Goal: Task Accomplishment & Management: Manage account settings

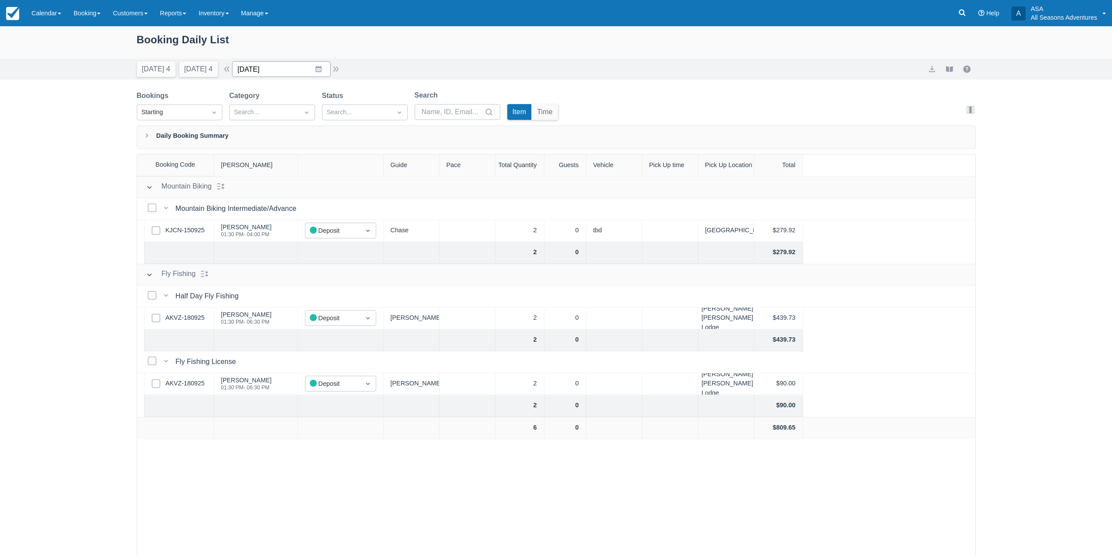
click at [326, 68] on input "10/18/25" at bounding box center [281, 69] width 99 height 16
click at [351, 102] on div "Move forward to switch to the next month." at bounding box center [352, 105] width 17 height 14
click at [275, 188] on td "22" at bounding box center [267, 186] width 17 height 17
type input "12/22/25"
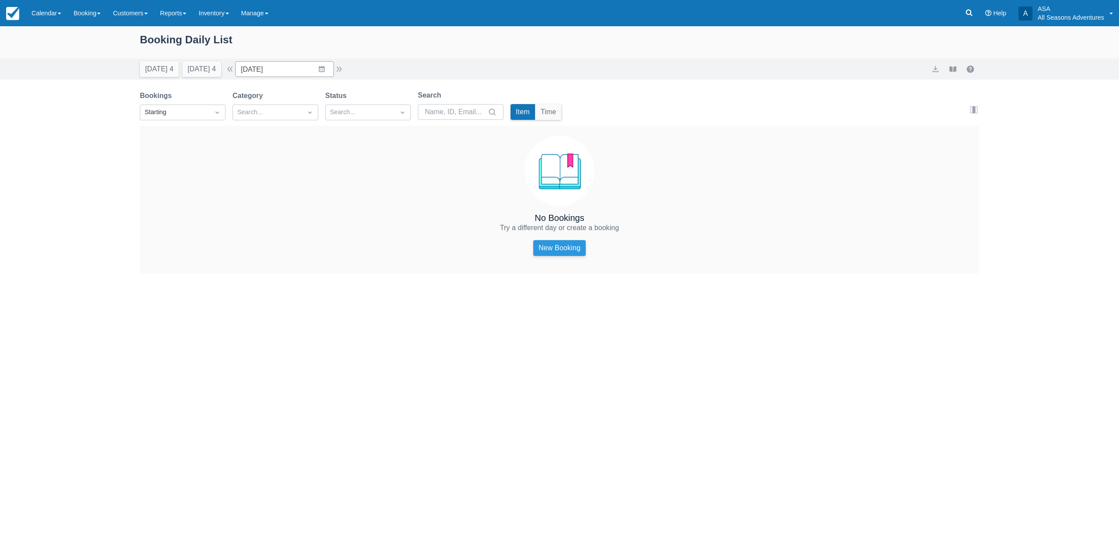
click at [574, 249] on link "New Booking" at bounding box center [559, 248] width 52 height 16
click at [475, 106] on input "Search" at bounding box center [455, 112] width 61 height 16
drag, startPoint x: 475, startPoint y: 106, endPoint x: 420, endPoint y: 419, distance: 317.7
click at [478, 127] on div "Bookings Starting Category Search... Status Search... Search Item Time Edit col…" at bounding box center [559, 181] width 839 height 183
click at [976, 355] on div "Booking Daily List Today 4 Tomorrow 4 Date 12/22/25 Navigate forward to interac…" at bounding box center [559, 290] width 1119 height 529
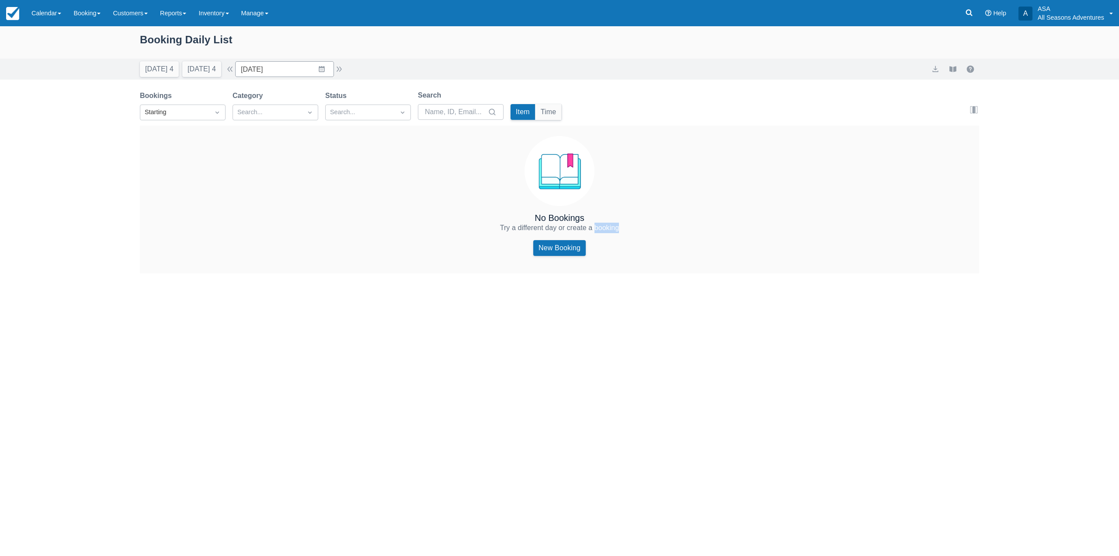
click at [976, 355] on div "Booking Daily List Today 4 Tomorrow 4 Date 12/22/25 Navigate forward to interac…" at bounding box center [559, 290] width 1119 height 529
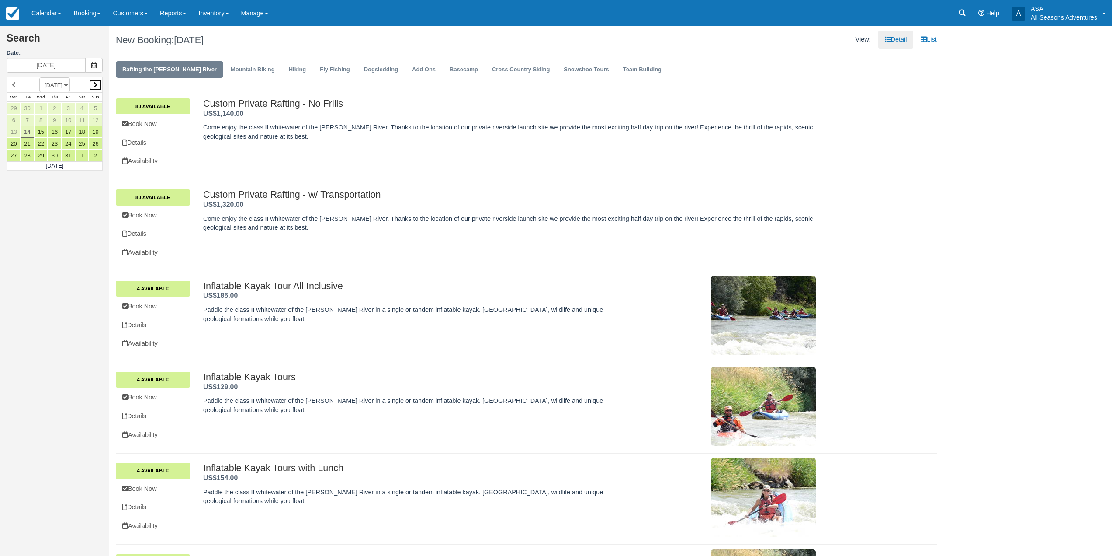
click at [96, 84] on icon at bounding box center [96, 85] width 4 height 6
click at [12, 145] on link "22" at bounding box center [14, 144] width 14 height 12
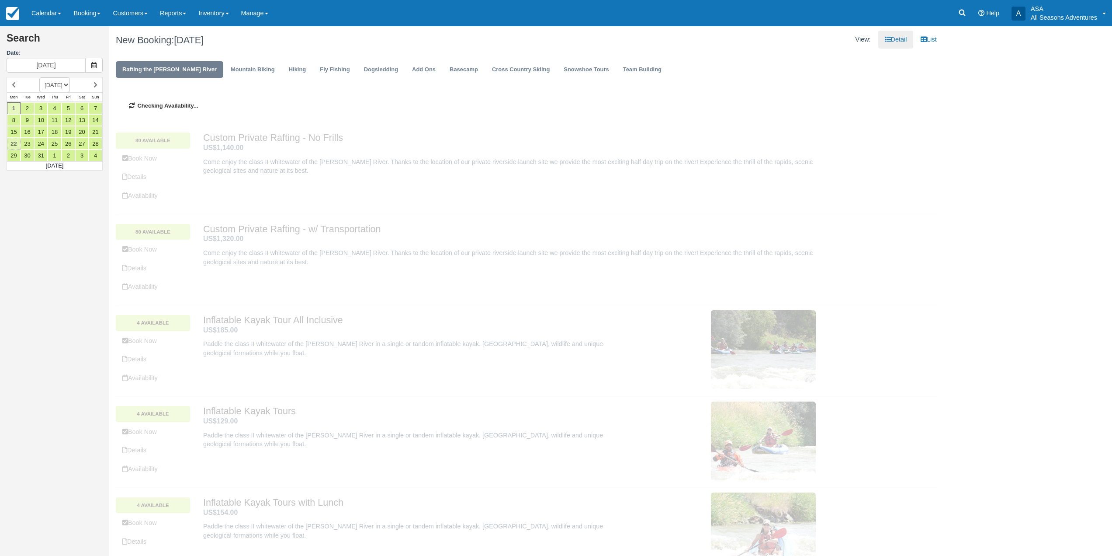
type input "12/22/25"
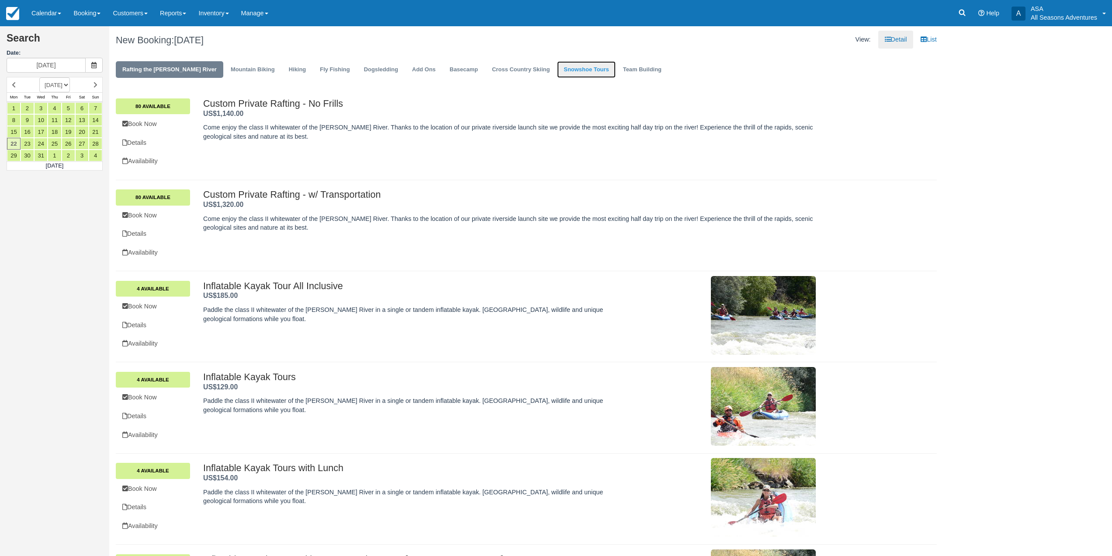
click at [557, 72] on link "Snowshoe Tours" at bounding box center [586, 69] width 58 height 17
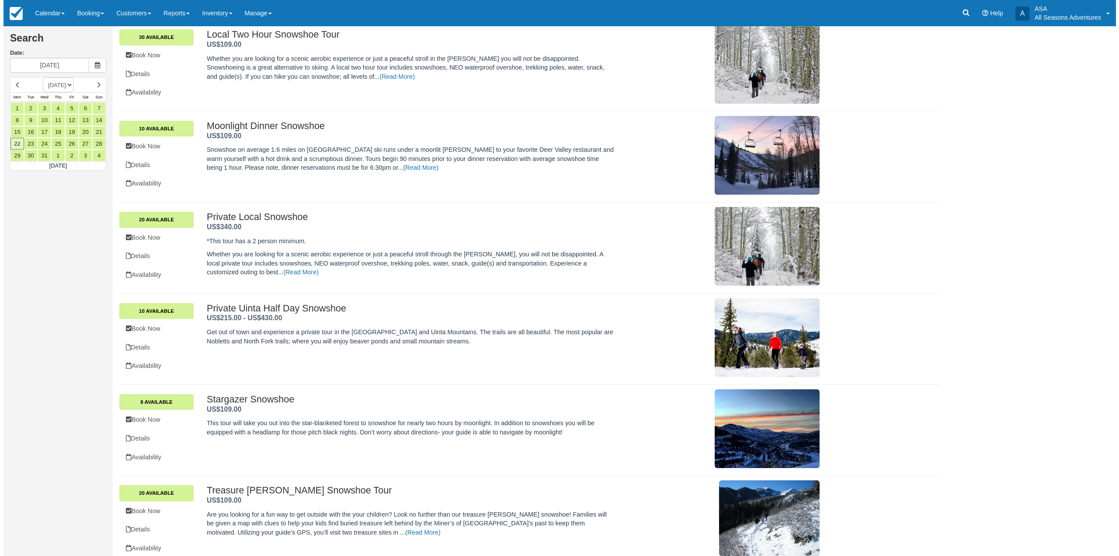
scroll to position [498, 0]
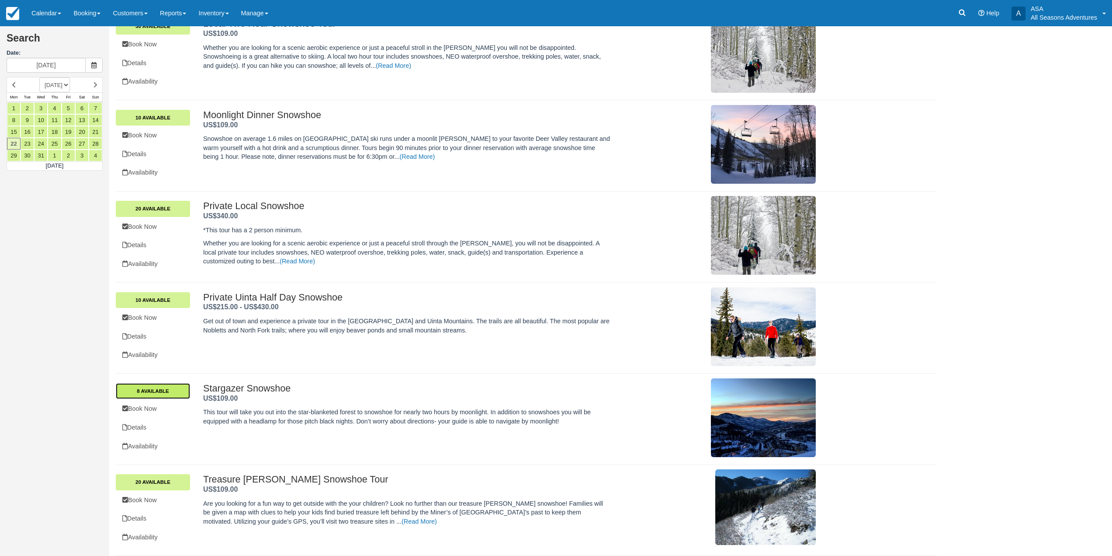
click at [170, 393] on link "8 Available" at bounding box center [153, 391] width 74 height 16
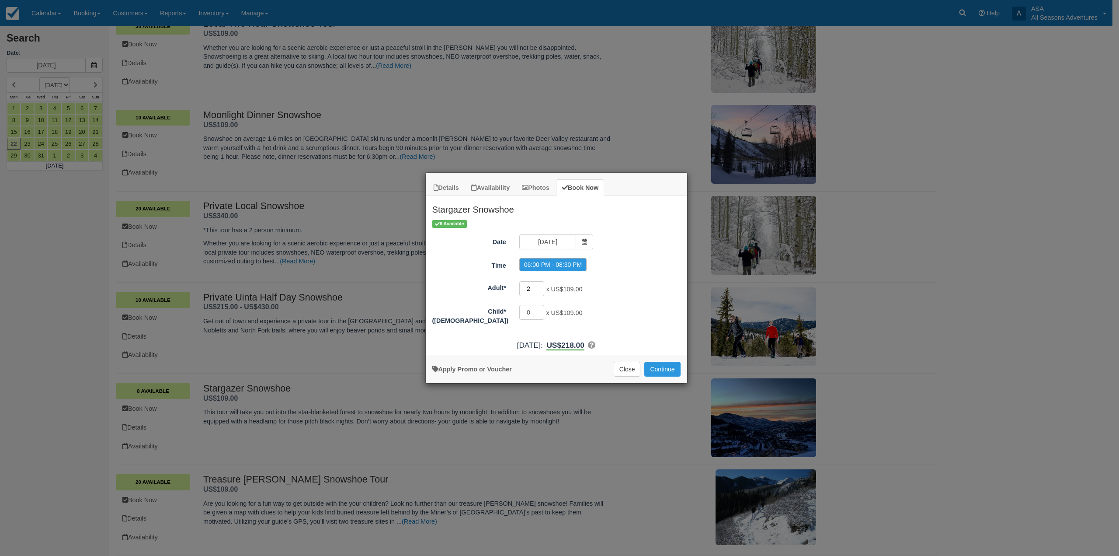
click at [534, 291] on input "2" at bounding box center [531, 288] width 25 height 15
type input "4"
click at [668, 374] on button "Continue" at bounding box center [662, 368] width 36 height 15
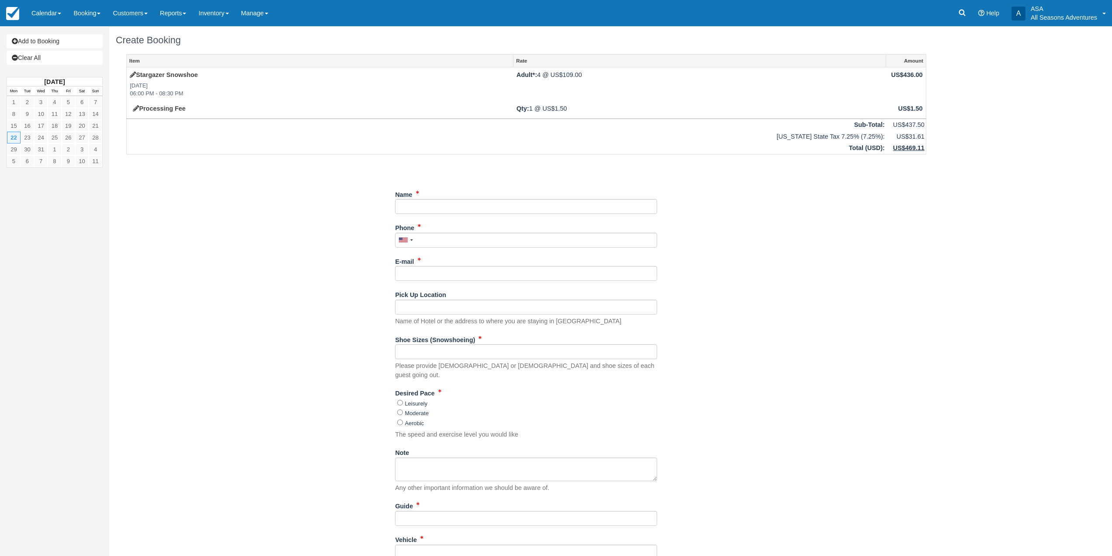
click at [490, 198] on div "Name" at bounding box center [526, 200] width 262 height 27
click at [494, 208] on input "Name" at bounding box center [526, 206] width 262 height 15
click at [417, 206] on input "Name" at bounding box center [526, 206] width 262 height 15
type input "[PERSON_NAME]"
click at [468, 242] on input "Phone" at bounding box center [526, 240] width 262 height 15
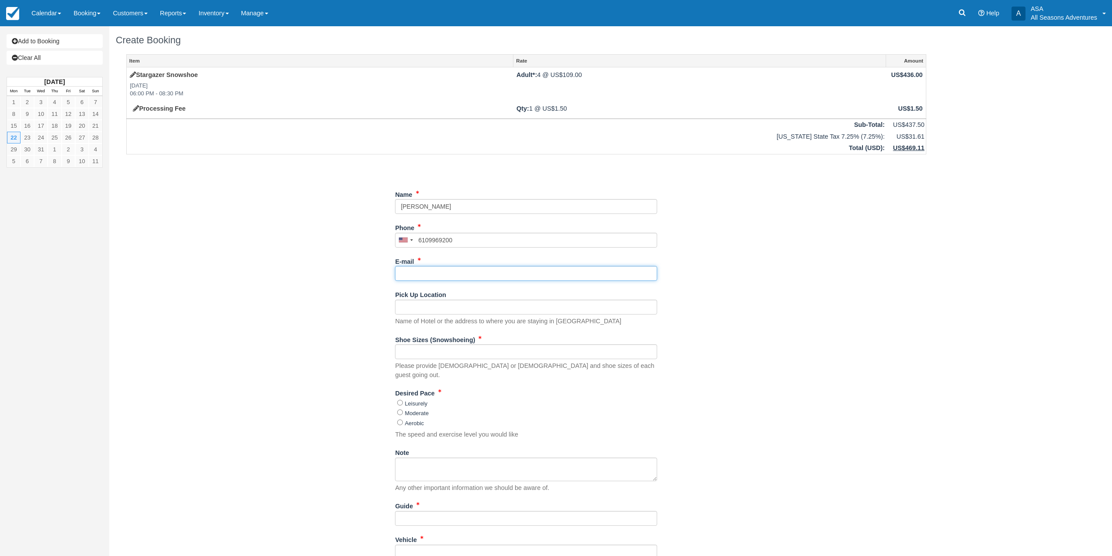
type input "[PHONE_NUMBER]"
click at [513, 277] on input "E-mail" at bounding box center [526, 273] width 262 height 15
click at [446, 275] on input "E-mail" at bounding box center [526, 273] width 262 height 15
paste input "[EMAIL_ADDRESS][DOMAIN_NAME]"
type input "[EMAIL_ADDRESS][DOMAIN_NAME]"
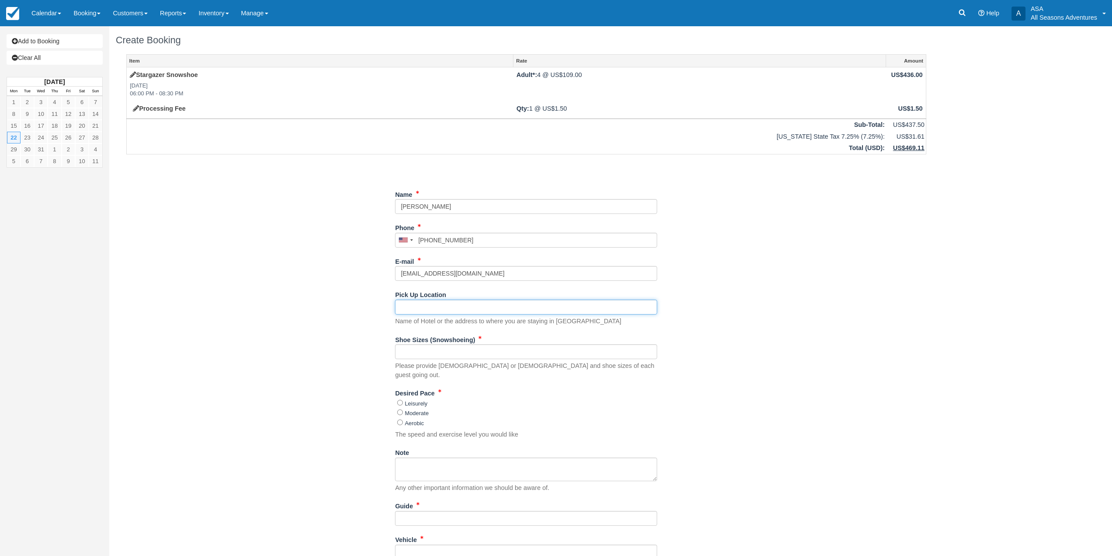
click at [477, 304] on input "Pick Up Location" at bounding box center [526, 306] width 262 height 15
type input "[STREET_ADDRESS][PERSON_NAME]"
drag, startPoint x: 484, startPoint y: 349, endPoint x: 489, endPoint y: 347, distance: 5.0
click at [484, 349] on input "Shoe Sizes (Snowshoeing)" at bounding box center [526, 351] width 262 height 15
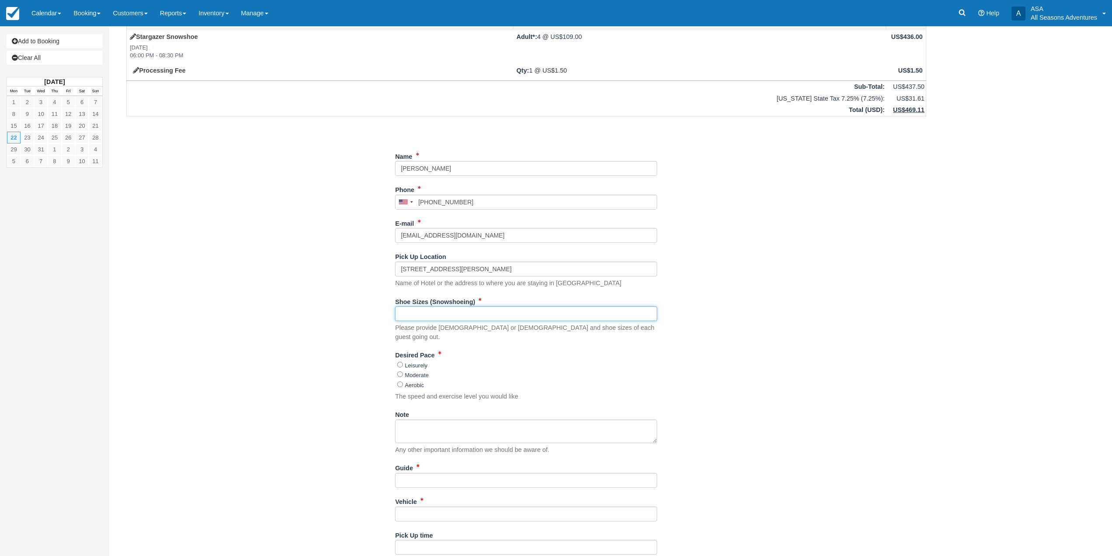
scroll to position [87, 0]
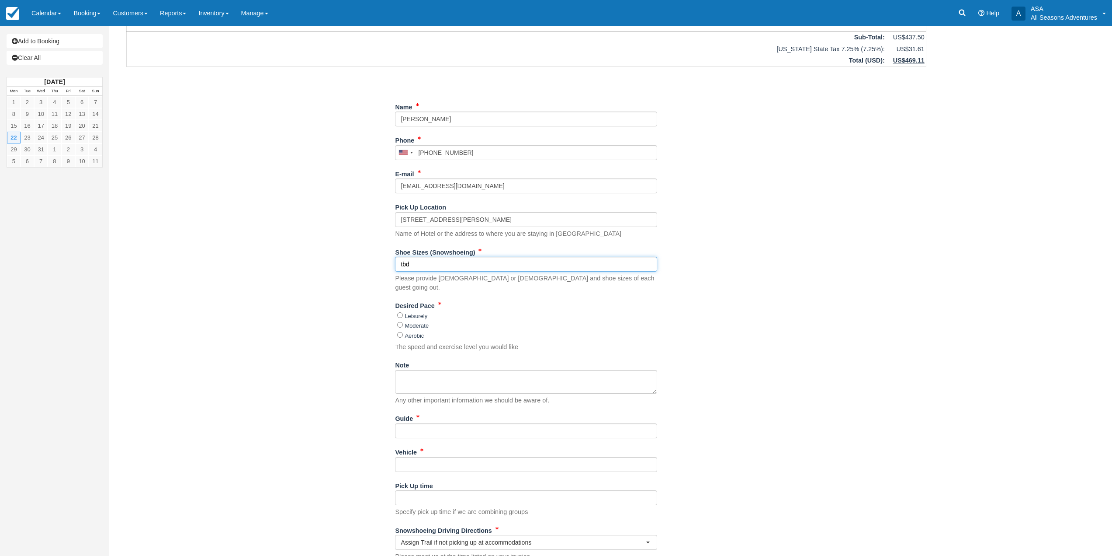
type input "tbd"
click at [291, 293] on div "Item Rate Amount Stargazer Snowshoe Mon Dec 22, 2025 06:00 PM - 08:30 PM Adult*…" at bounding box center [526, 267] width 821 height 601
click at [419, 320] on div "Moderate" at bounding box center [527, 325] width 260 height 10
click at [419, 322] on label "Moderate" at bounding box center [417, 325] width 24 height 7
click at [403, 322] on input "Moderate" at bounding box center [400, 325] width 6 height 6
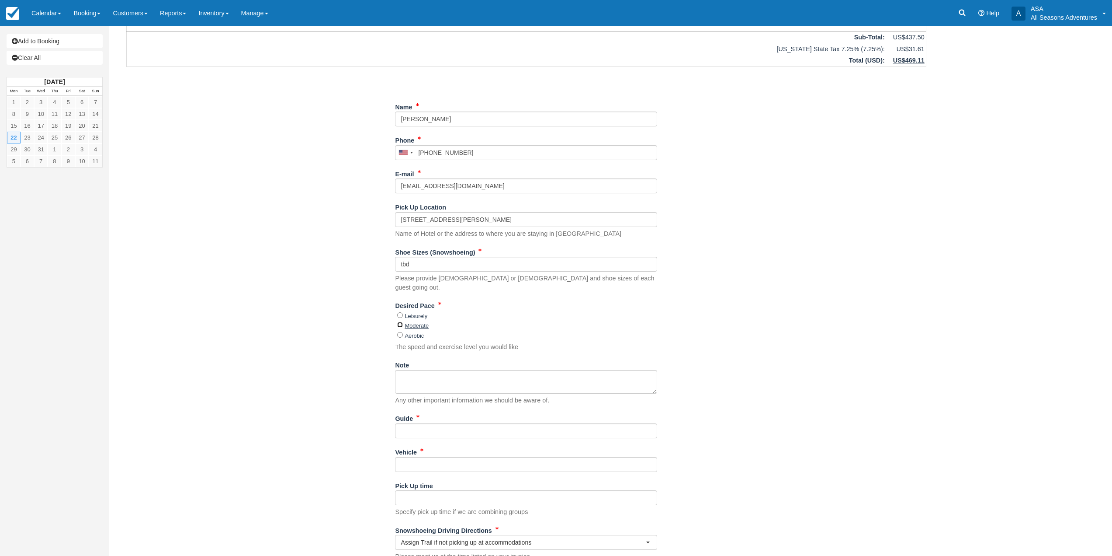
radio input "true"
click at [427, 423] on input "Guide" at bounding box center [526, 430] width 262 height 15
type input "tbd"
click at [421, 457] on input "Vehicle" at bounding box center [526, 464] width 262 height 15
type input "tbd"
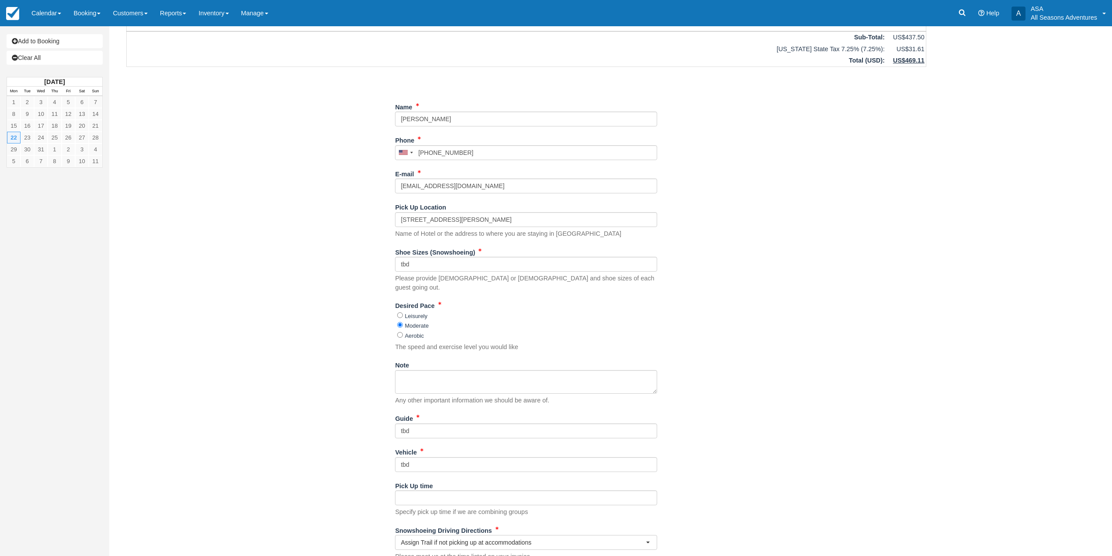
click at [372, 490] on div "Item Rate Amount Stargazer Snowshoe Mon Dec 22, 2025 06:00 PM - 08:30 PM Adult*…" at bounding box center [526, 267] width 821 height 601
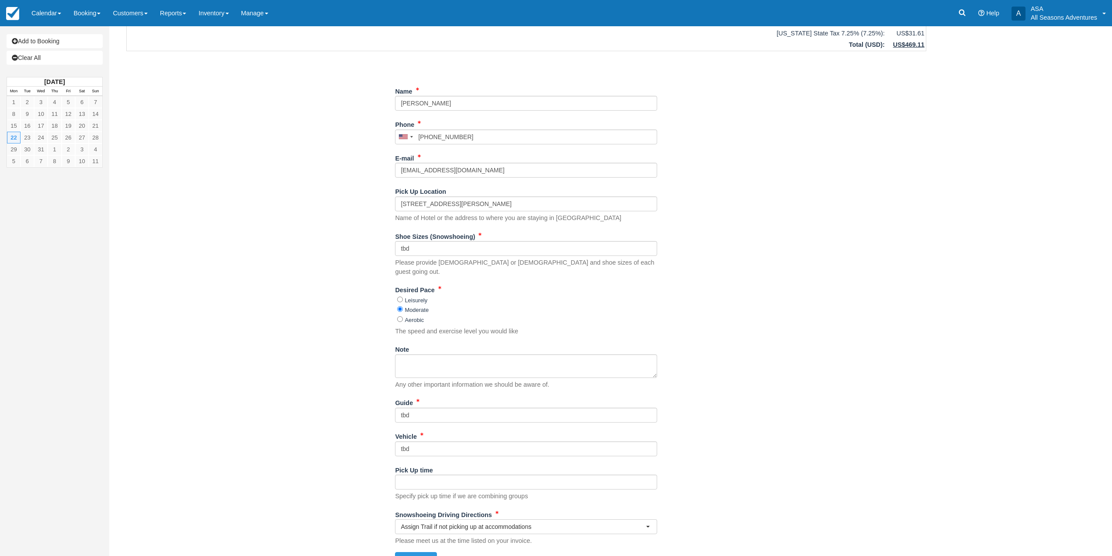
scroll to position [111, 0]
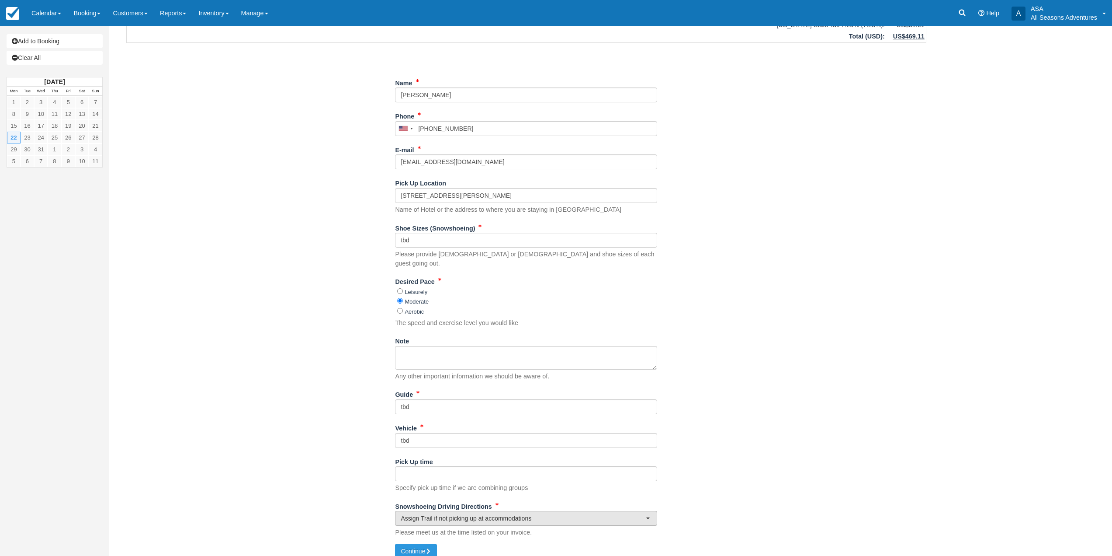
click at [424, 514] on span "Assign Trail if not picking up at accommodations" at bounding box center [523, 518] width 245 height 9
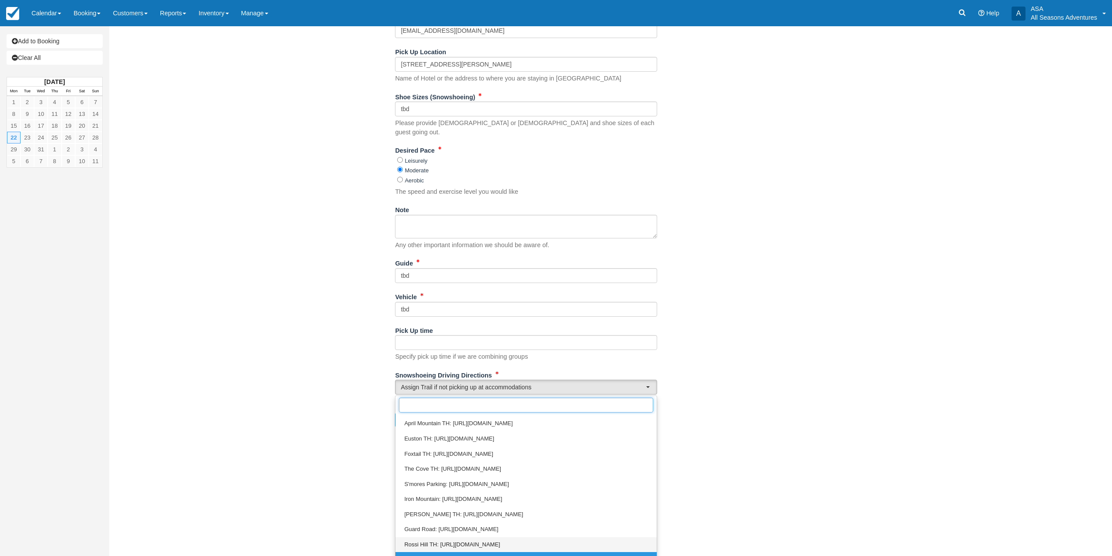
scroll to position [28, 0]
click at [441, 552] on span "Assign Trail if not picking up at accommodations" at bounding box center [464, 556] width 121 height 8
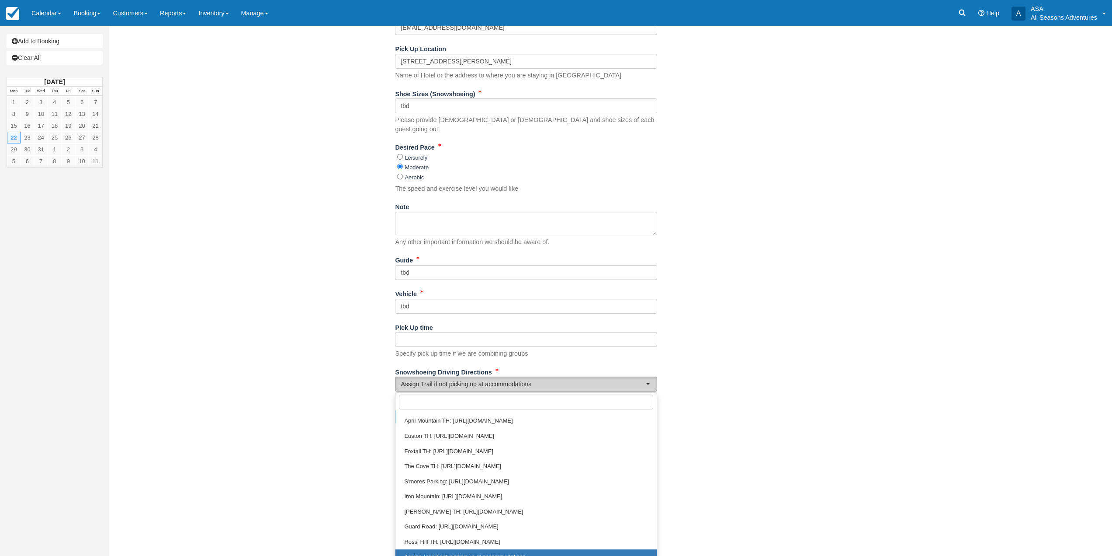
select select "Assign Trail if not picking up at accommodations"
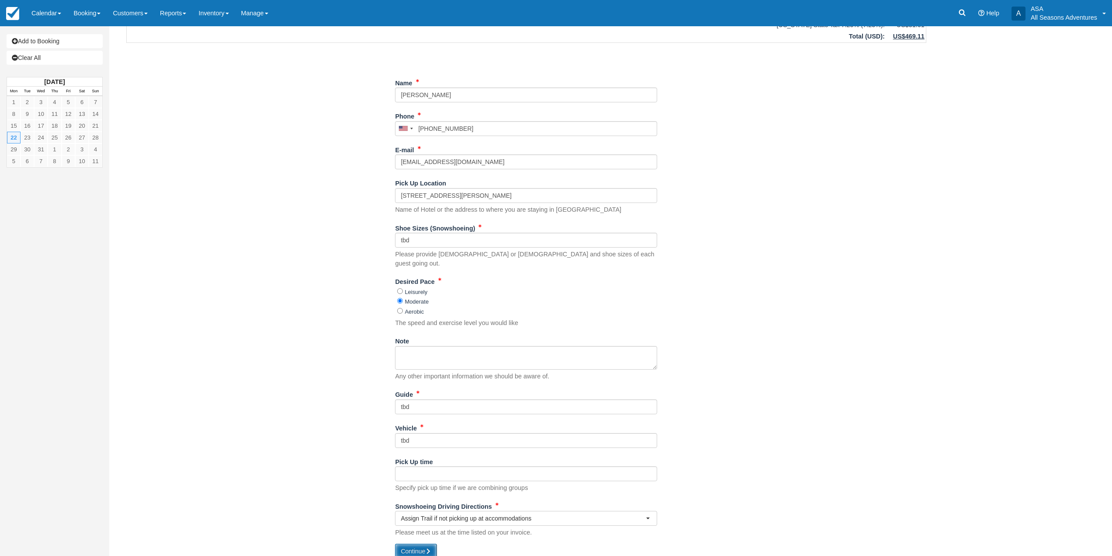
click at [429, 548] on icon "submit" at bounding box center [428, 551] width 6 height 6
type input "+16109969200"
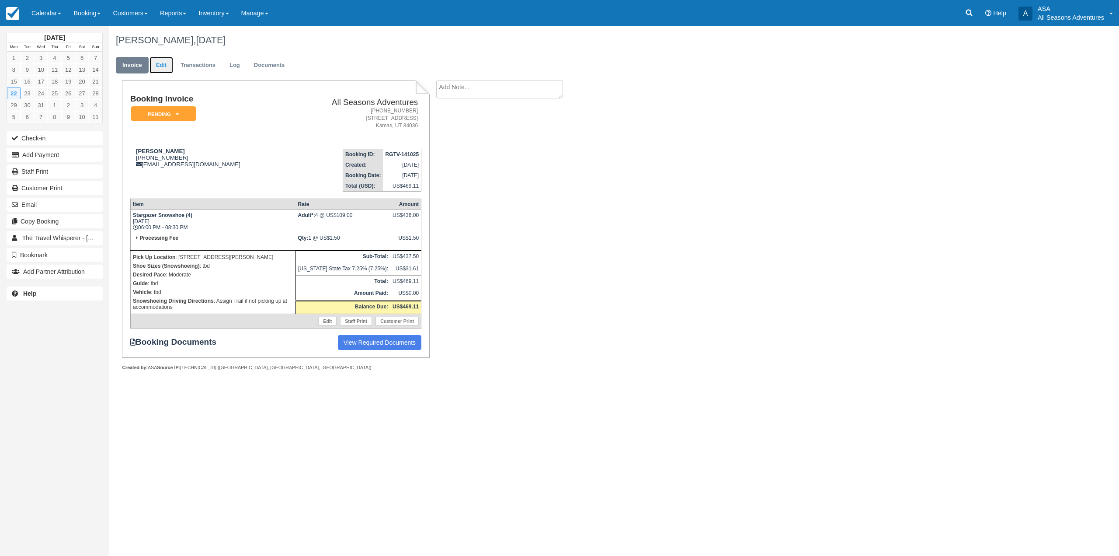
click at [151, 67] on link "Edit" at bounding box center [161, 65] width 24 height 17
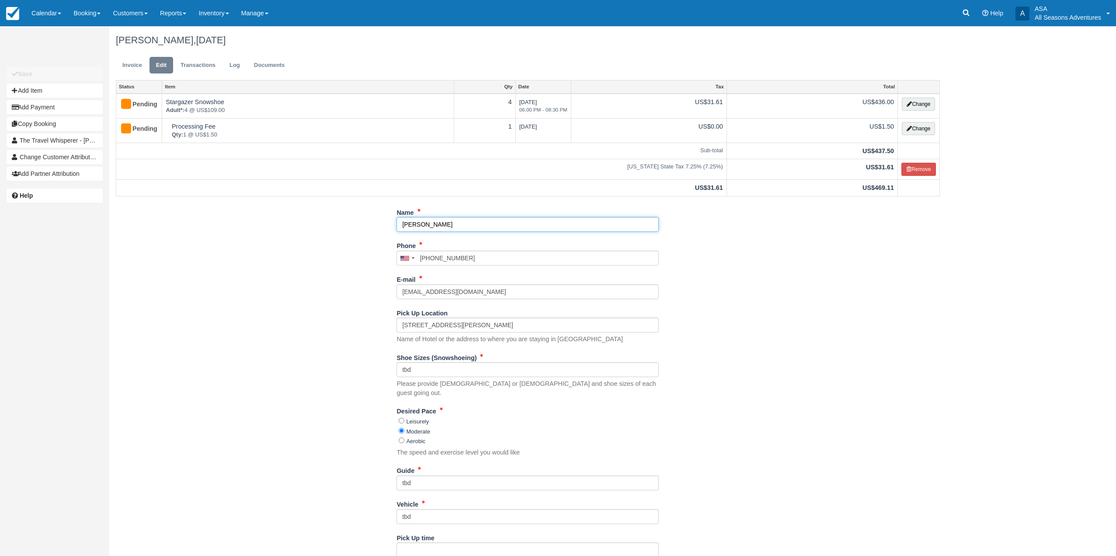
click at [462, 224] on input "[PERSON_NAME]" at bounding box center [527, 224] width 262 height 15
type input "[PERSON_NAME]- travel whisper"
click at [688, 238] on div "Name [PERSON_NAME]- travel whisper Phone [GEOGRAPHIC_DATA] +1 [GEOGRAPHIC_DATA]…" at bounding box center [527, 423] width 837 height 436
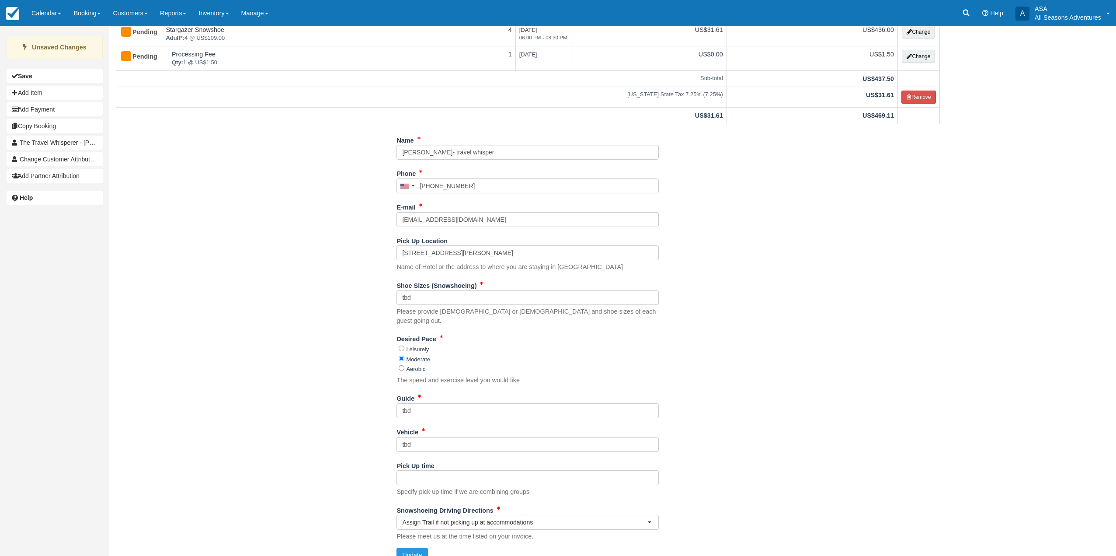
scroll to position [76, 0]
click at [425, 543] on button "Update" at bounding box center [411, 550] width 31 height 15
type input "[PHONE_NUMBER]"
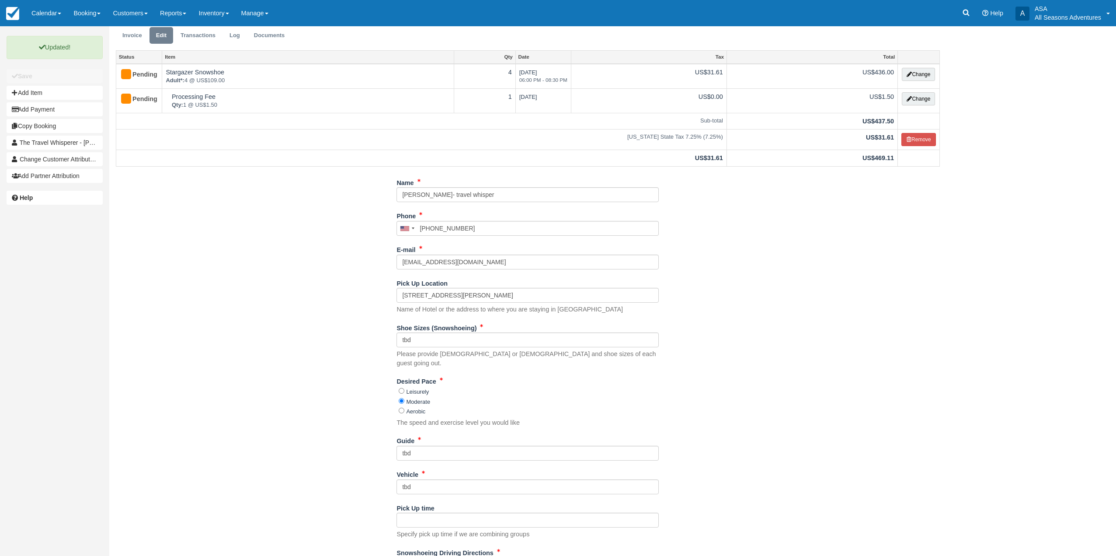
scroll to position [0, 0]
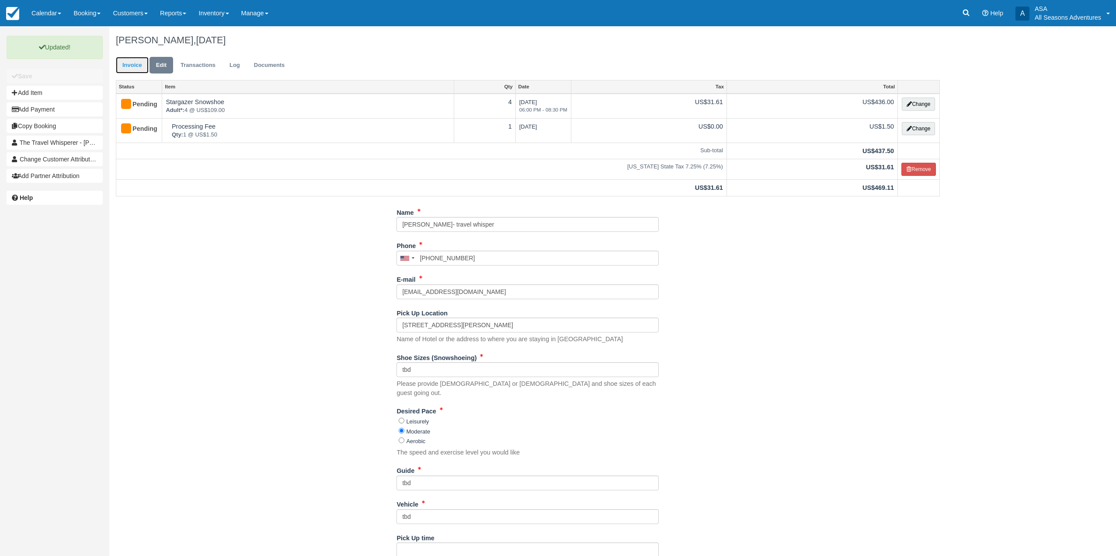
drag, startPoint x: 135, startPoint y: 62, endPoint x: 142, endPoint y: 62, distance: 7.4
click at [135, 62] on link "Invoice" at bounding box center [132, 65] width 33 height 17
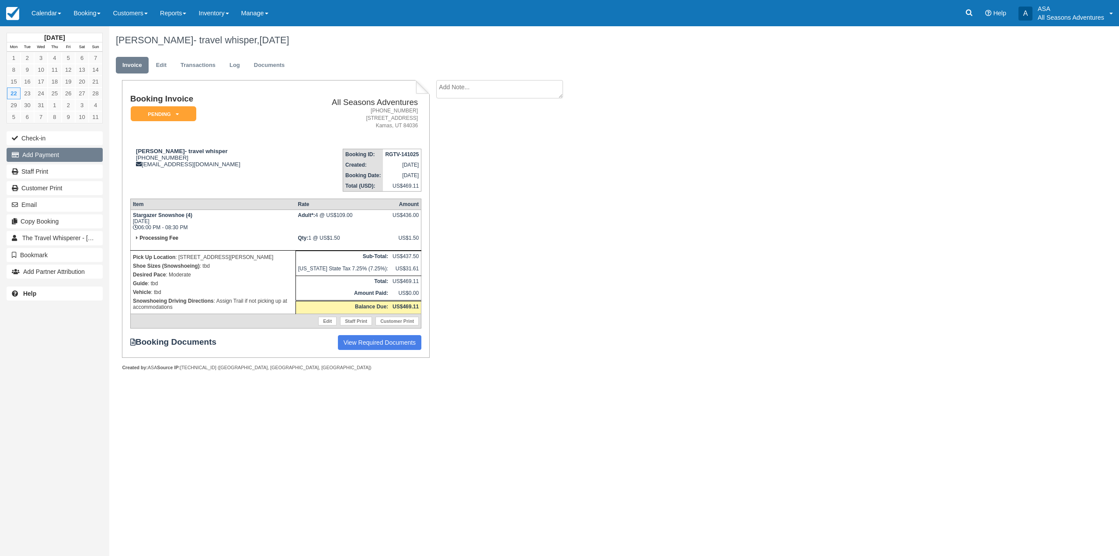
click at [48, 160] on button "Add Payment" at bounding box center [55, 155] width 96 height 14
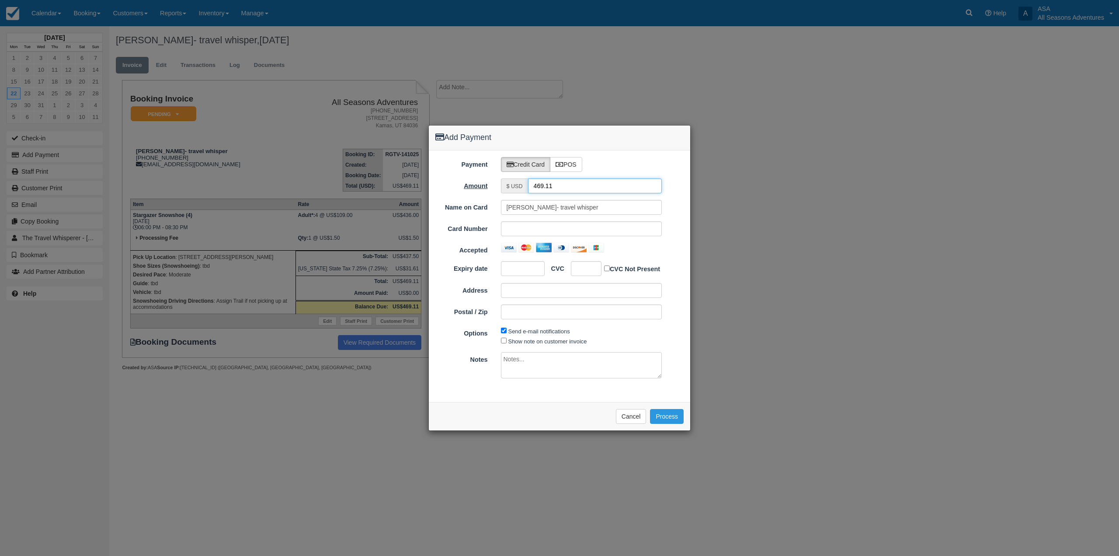
drag, startPoint x: 565, startPoint y: 188, endPoint x: 458, endPoint y: 190, distance: 107.1
click at [458, 190] on div "Amount $ USD 469.11" at bounding box center [559, 185] width 261 height 15
type input "1.50"
click at [500, 399] on div "Payment Credit Card POS Amount $ USD 1.50 Name on Card Debby Butz- travel whisp…" at bounding box center [559, 275] width 261 height 251
click at [670, 420] on button "Process" at bounding box center [667, 416] width 34 height 15
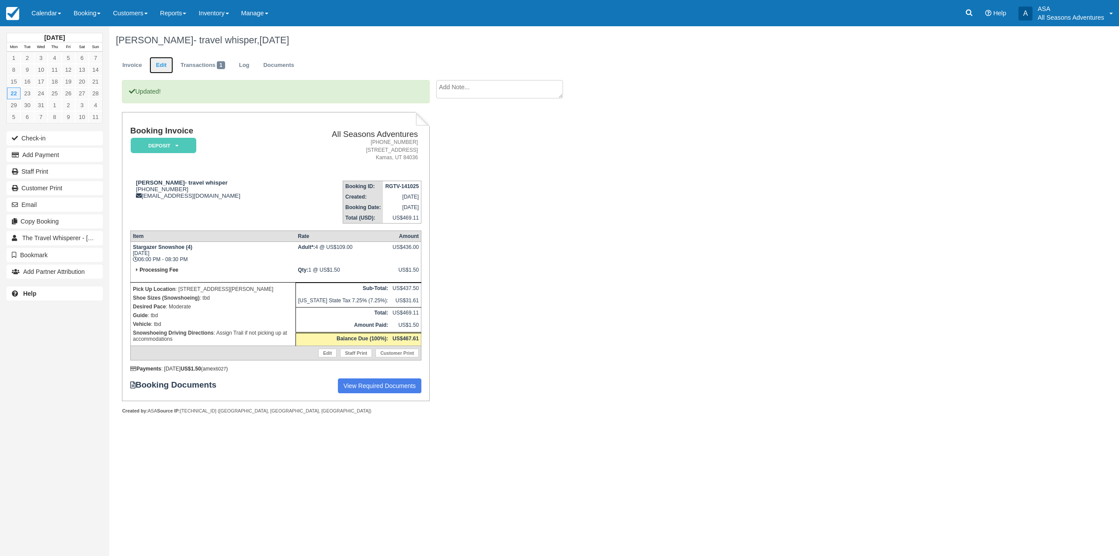
click at [161, 60] on link "Edit" at bounding box center [161, 65] width 24 height 17
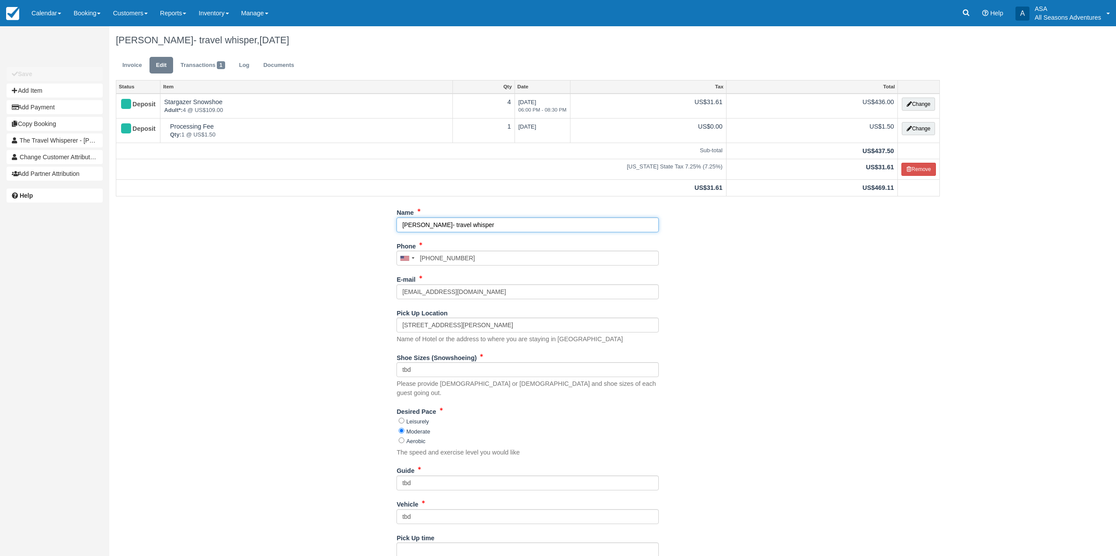
click at [419, 227] on input "[PERSON_NAME]- travel whisper" at bounding box center [527, 224] width 262 height 15
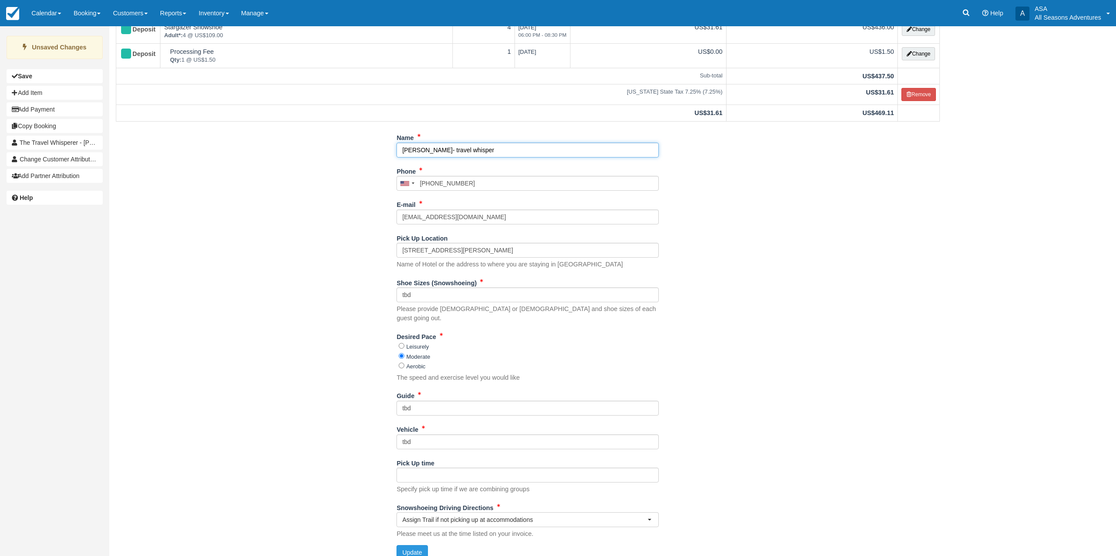
scroll to position [76, 0]
type input "[PERSON_NAME]- travel whisper"
click at [401, 543] on button "Update" at bounding box center [411, 550] width 31 height 15
type input "[PHONE_NUMBER]"
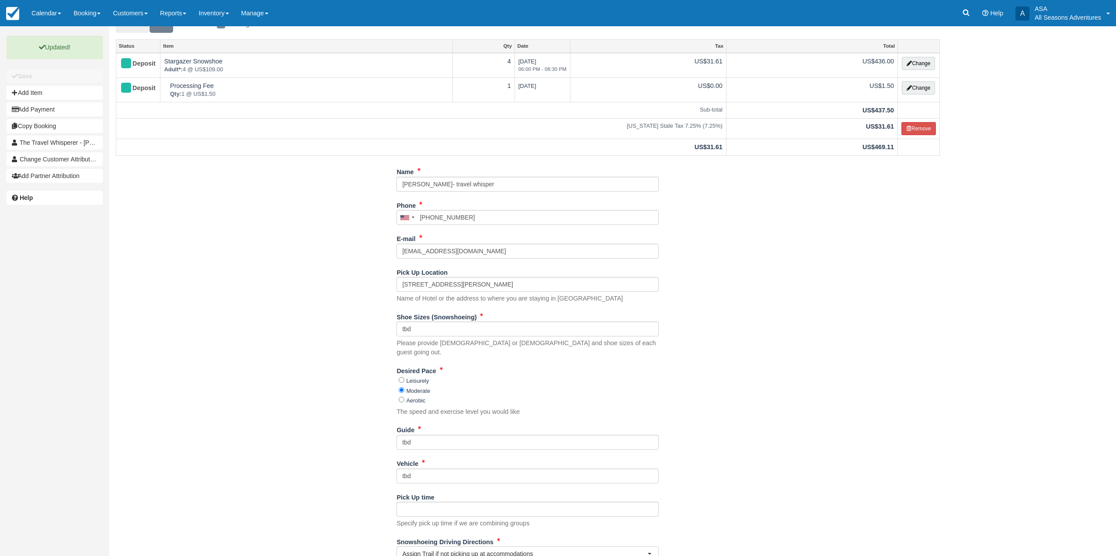
scroll to position [0, 0]
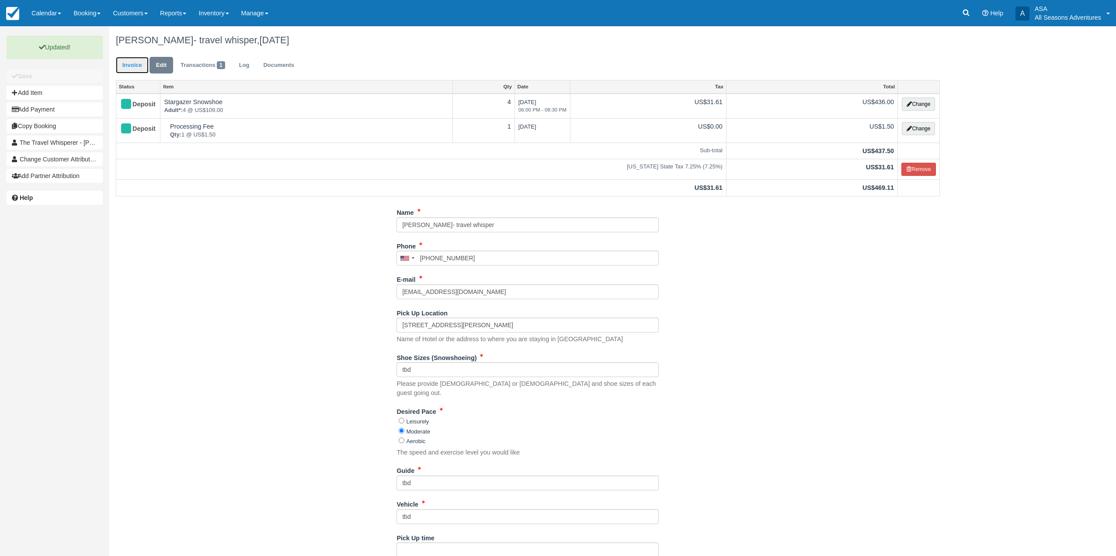
click at [133, 61] on link "Invoice" at bounding box center [132, 65] width 33 height 17
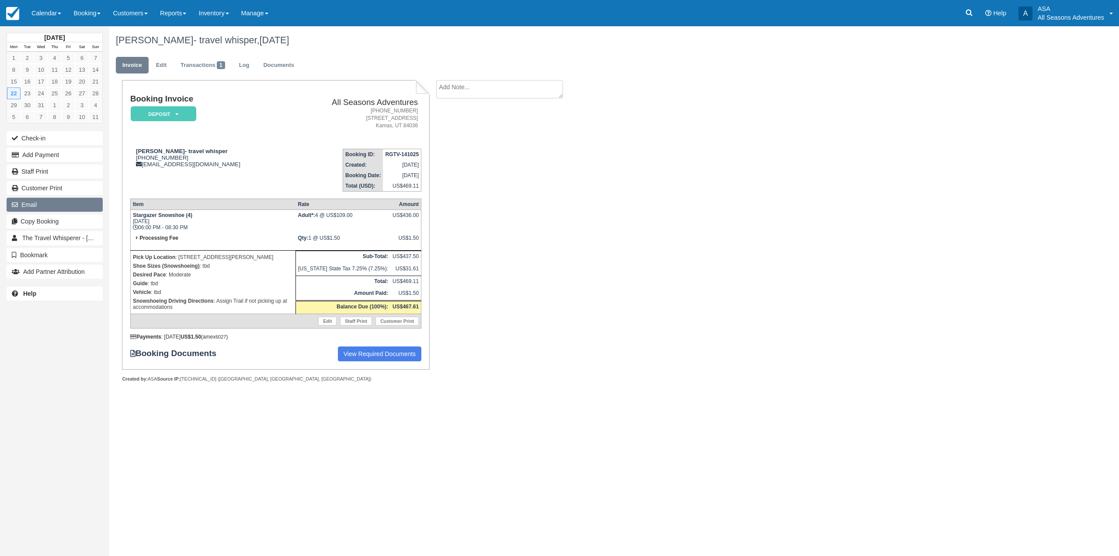
click at [51, 200] on button "Email" at bounding box center [55, 205] width 96 height 14
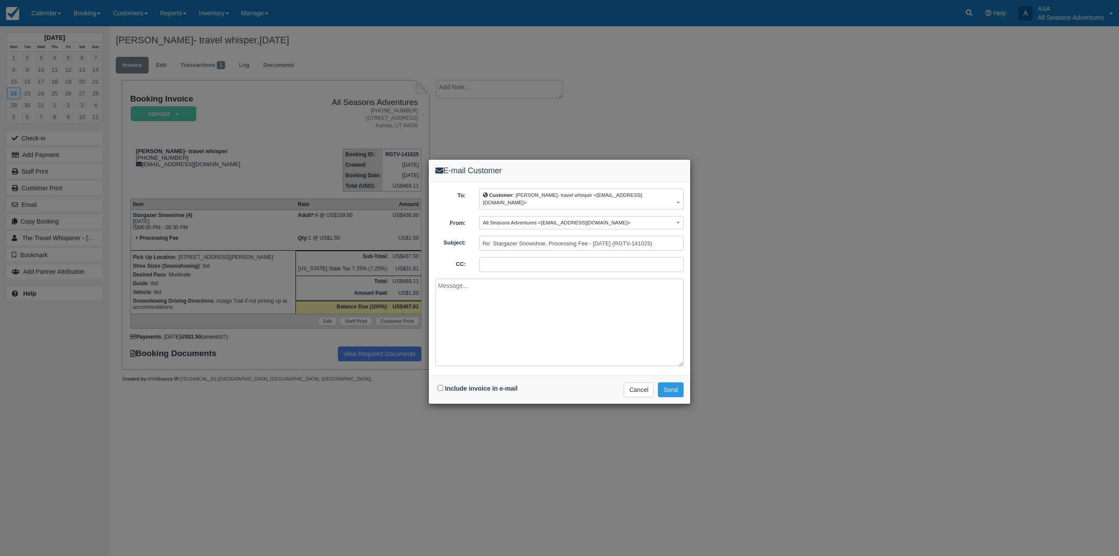
click at [437, 382] on div "Include invoice in e-mail" at bounding box center [478, 388] width 87 height 13
click at [444, 382] on div "Include invoice in e-mail" at bounding box center [478, 388] width 87 height 13
click at [440, 385] on input "Include invoice in e-mail" at bounding box center [441, 388] width 6 height 6
checkbox input "true"
click at [660, 382] on button "Send" at bounding box center [671, 389] width 26 height 15
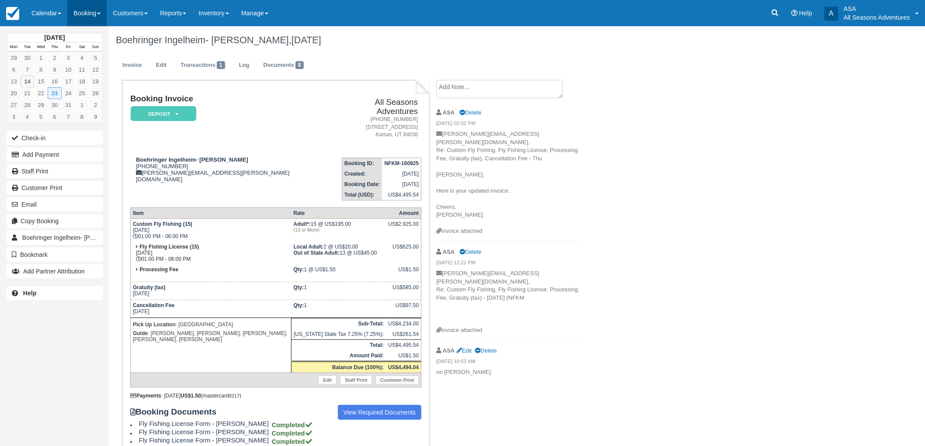
click at [76, 13] on link "Booking" at bounding box center [86, 13] width 39 height 26
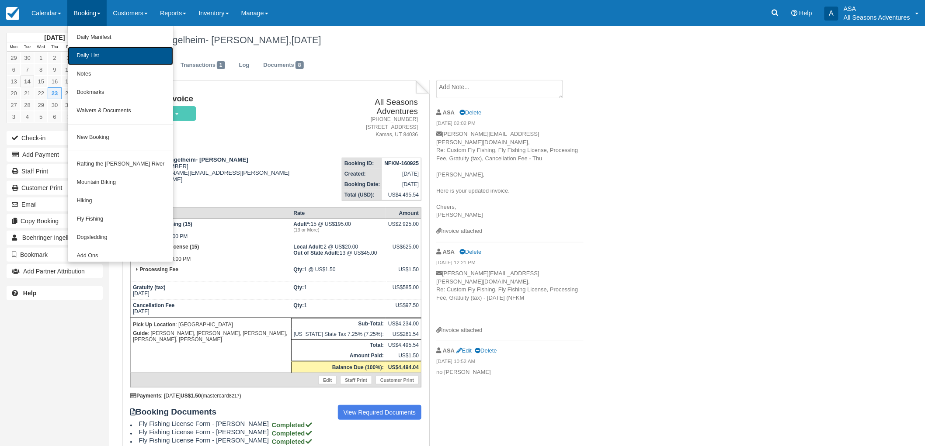
click at [87, 60] on link "Daily List" at bounding box center [120, 56] width 105 height 18
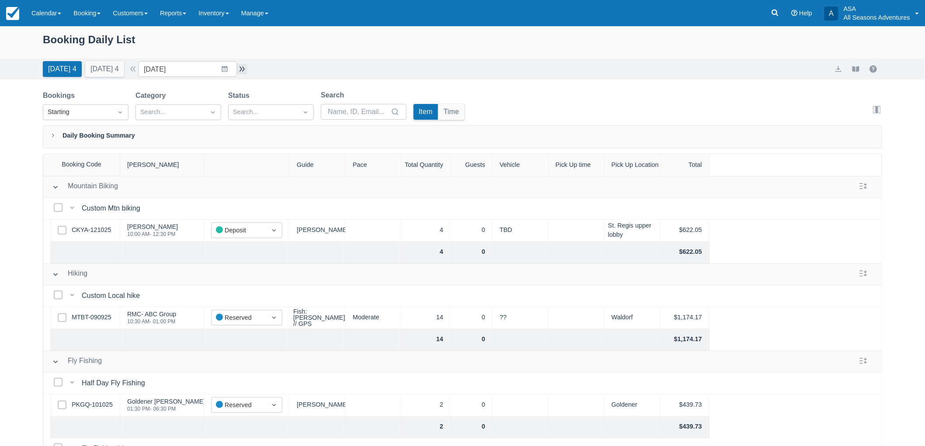
click at [243, 65] on button "button" at bounding box center [242, 69] width 10 height 10
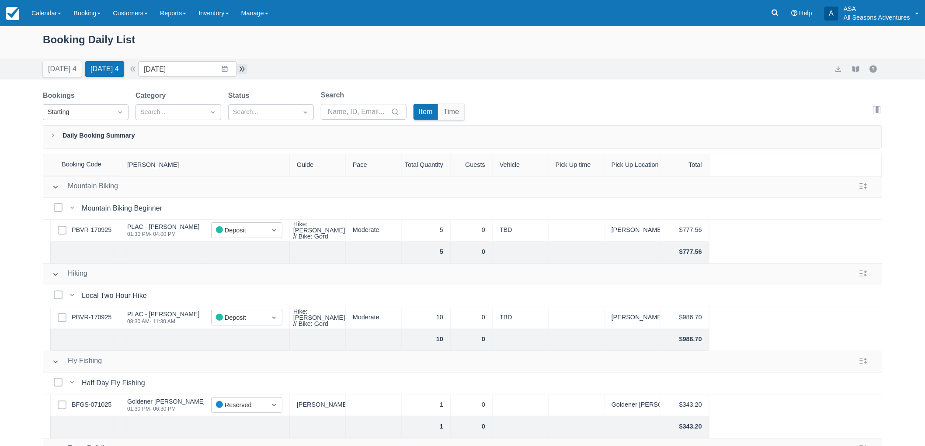
click at [243, 65] on button "button" at bounding box center [242, 69] width 10 height 10
type input "[DATE]"
